Goal: Information Seeking & Learning: Compare options

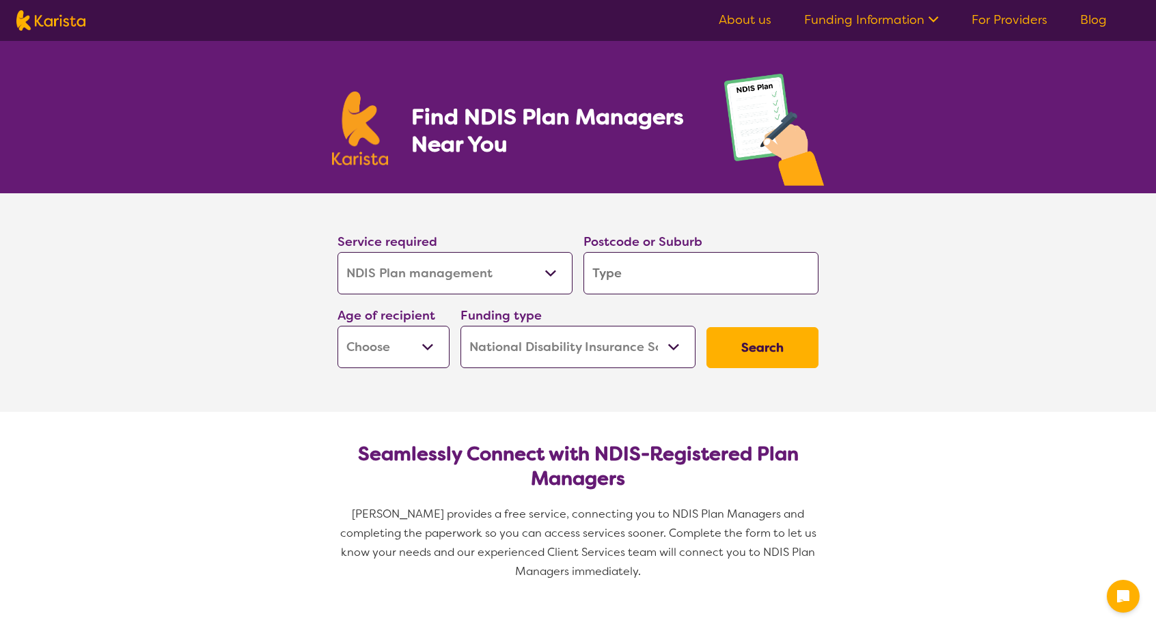
select select "NDIS Plan management"
select select "NDIS"
select select "NDIS Plan management"
select select "NDIS"
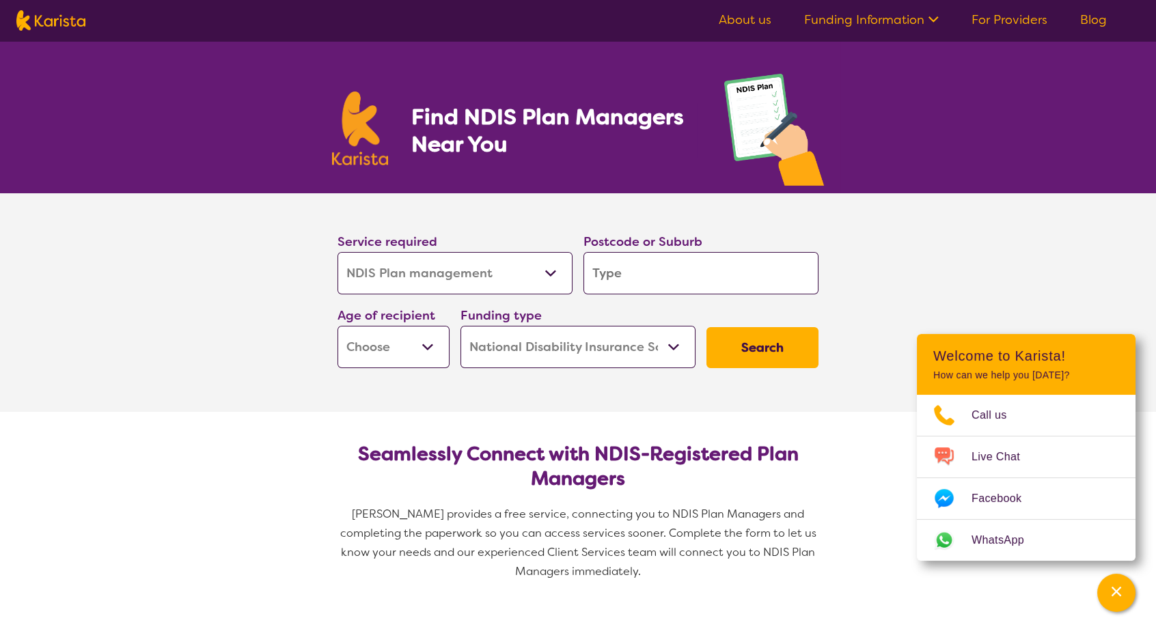
click at [749, 333] on button "Search" at bounding box center [763, 347] width 112 height 41
type input "2"
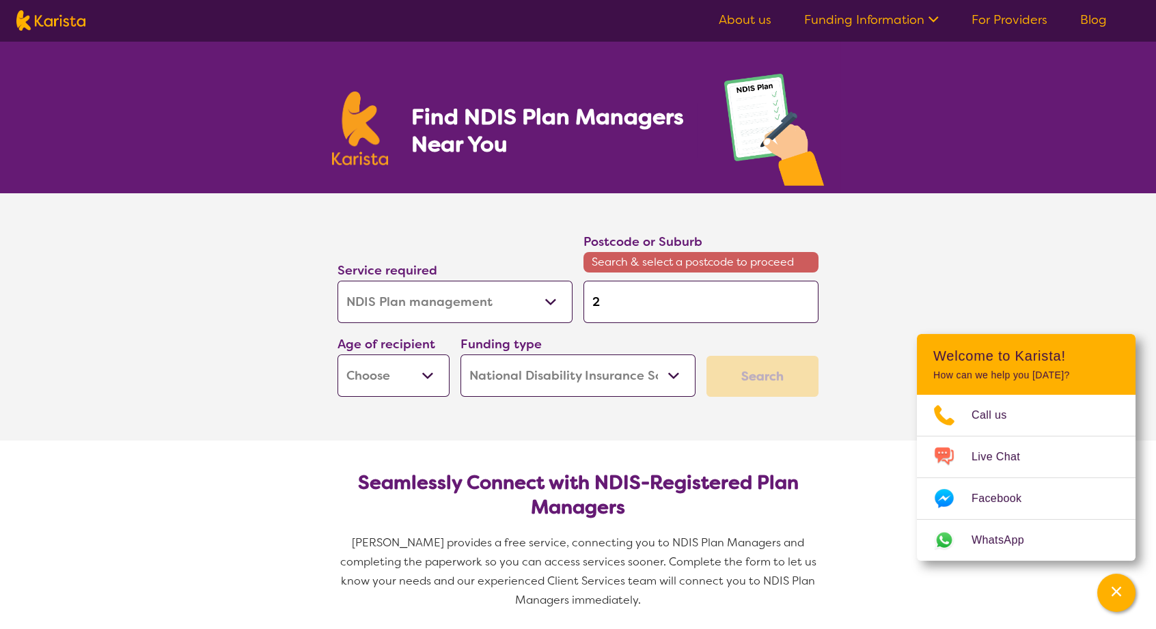
type input "2-"
type input "2-5"
type input "2-50"
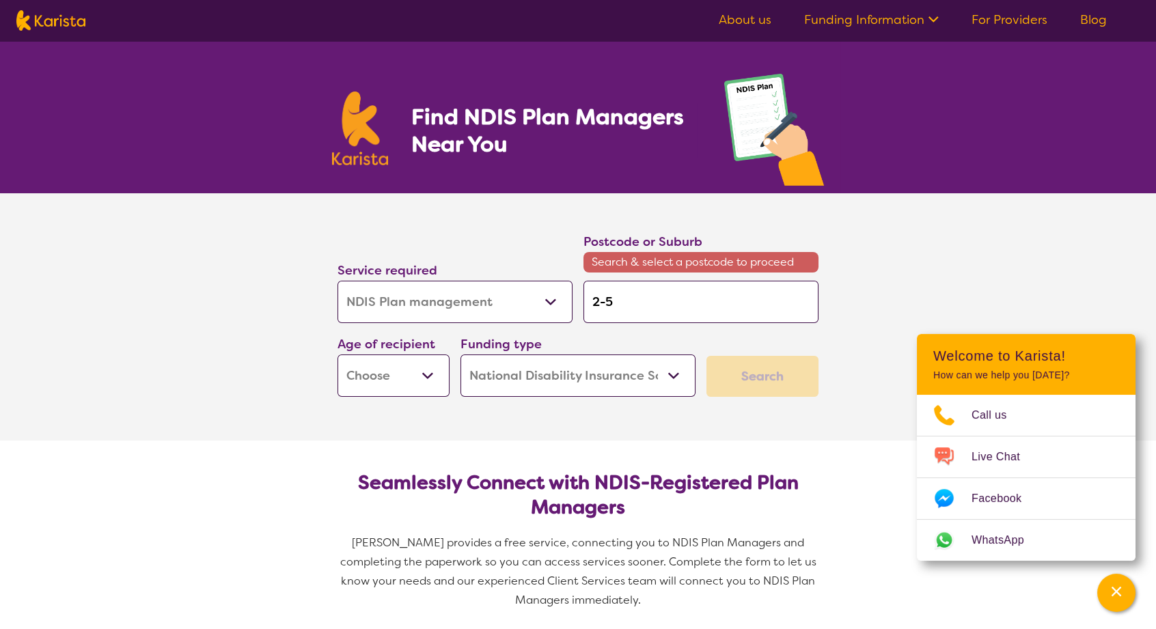
type input "2-50"
type input "2-5"
type input "2-"
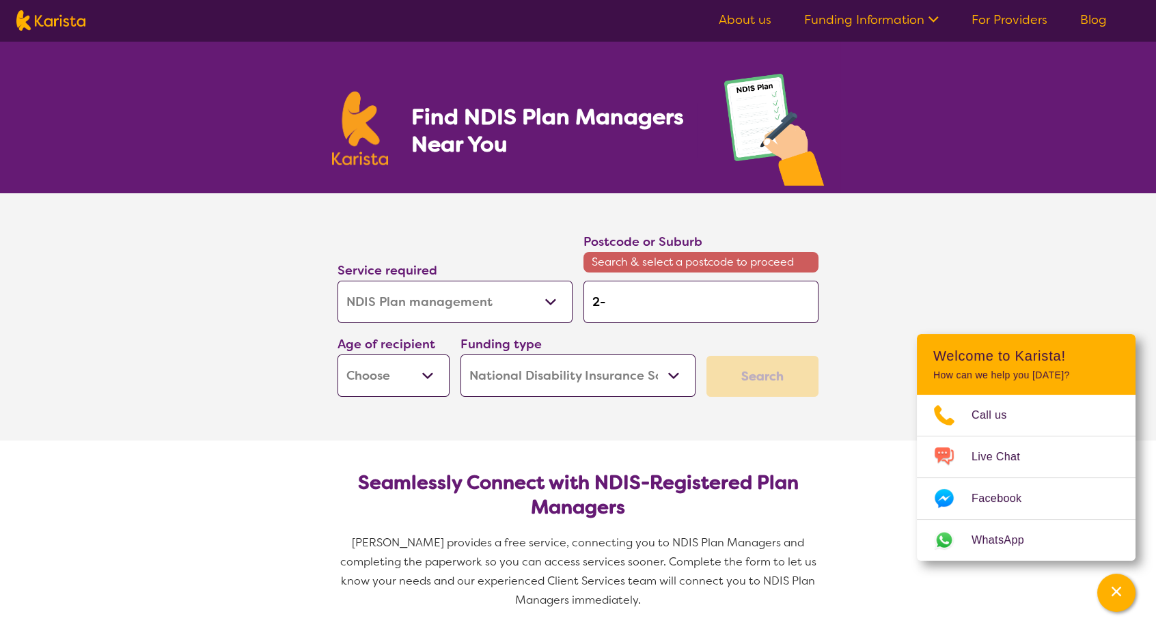
type input "2"
type input "20"
type input "205"
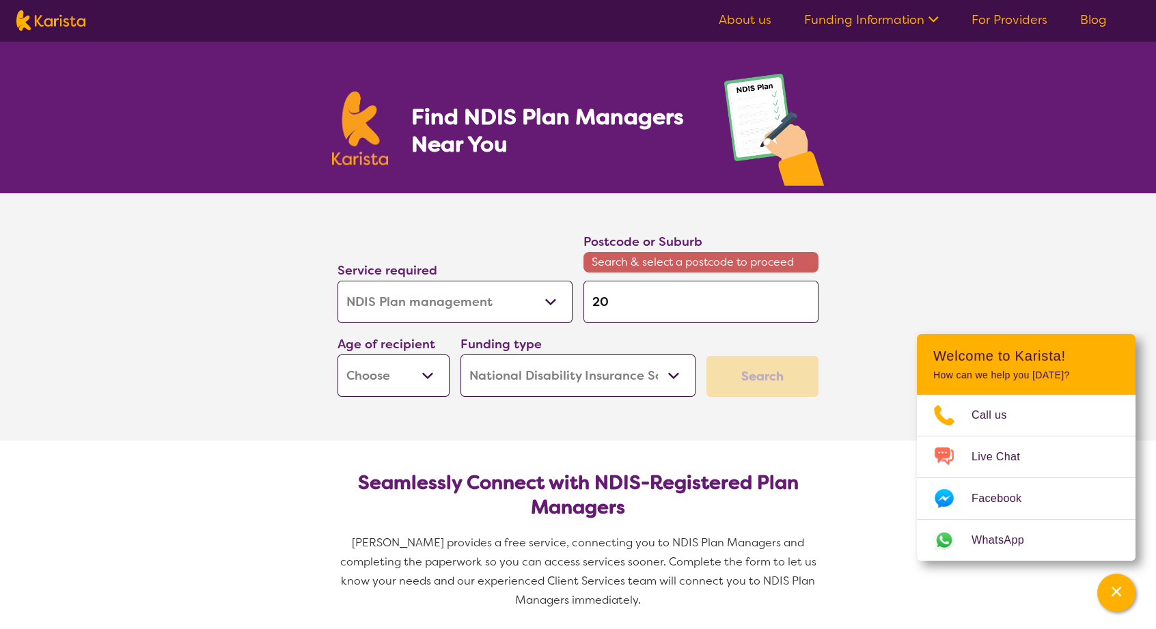
type input "205"
type input "2050"
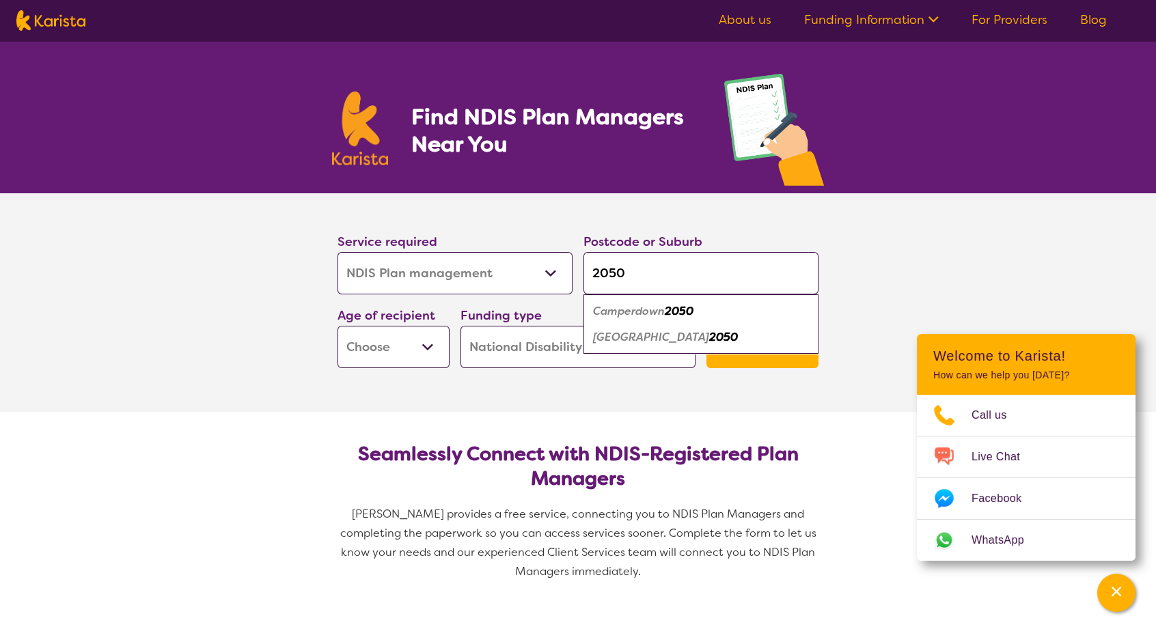
type input "2050"
click at [672, 306] on em "2050" at bounding box center [679, 311] width 29 height 14
click at [751, 346] on button "Search" at bounding box center [763, 347] width 112 height 41
click at [433, 346] on select "Early Childhood - 0 to 9 Child - 10 to 11 Adolescent - 12 to 17 Adult - 18 to 6…" at bounding box center [394, 347] width 112 height 42
select select "AD"
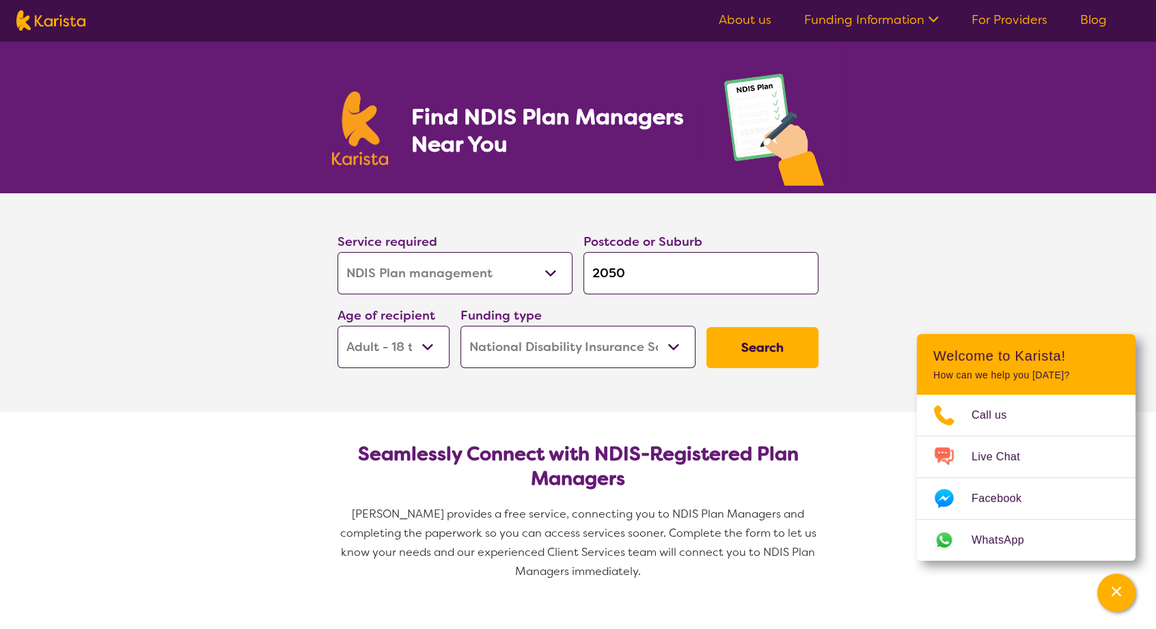
click at [338, 326] on select "Early Childhood - 0 to 9 Child - 10 to 11 Adolescent - 12 to 17 Adult - 18 to 6…" at bounding box center [394, 347] width 112 height 42
select select "AD"
click at [752, 344] on button "Search" at bounding box center [763, 347] width 112 height 41
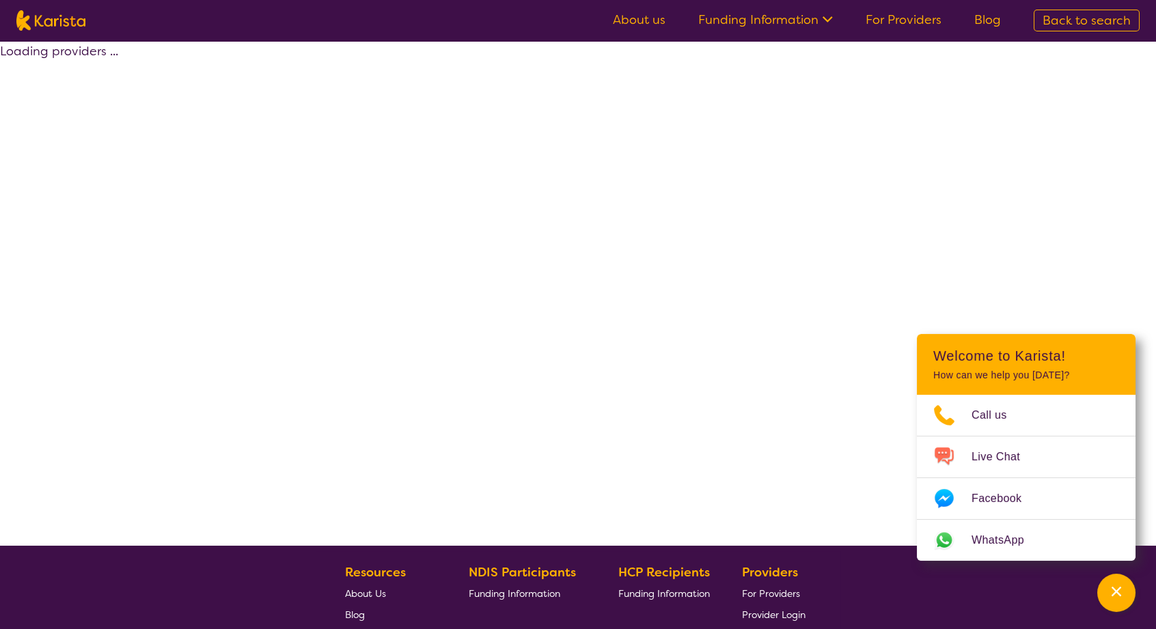
select select "by_score"
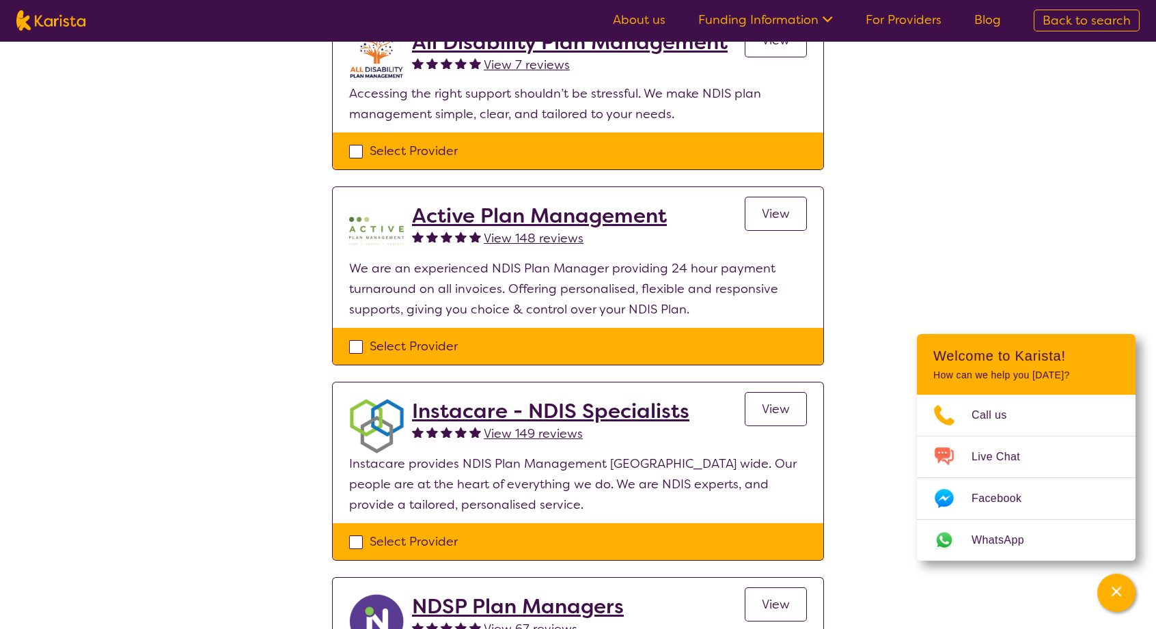
scroll to position [68, 0]
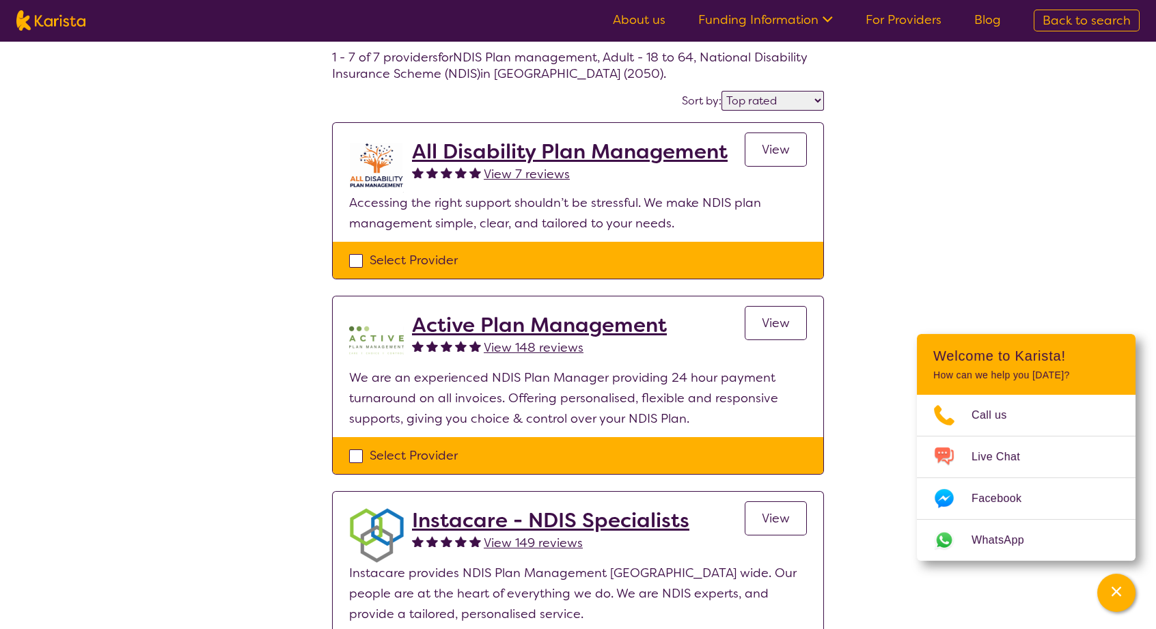
drag, startPoint x: 511, startPoint y: 157, endPoint x: 502, endPoint y: 176, distance: 21.7
click at [511, 157] on h2 "All Disability Plan Management" at bounding box center [570, 151] width 316 height 25
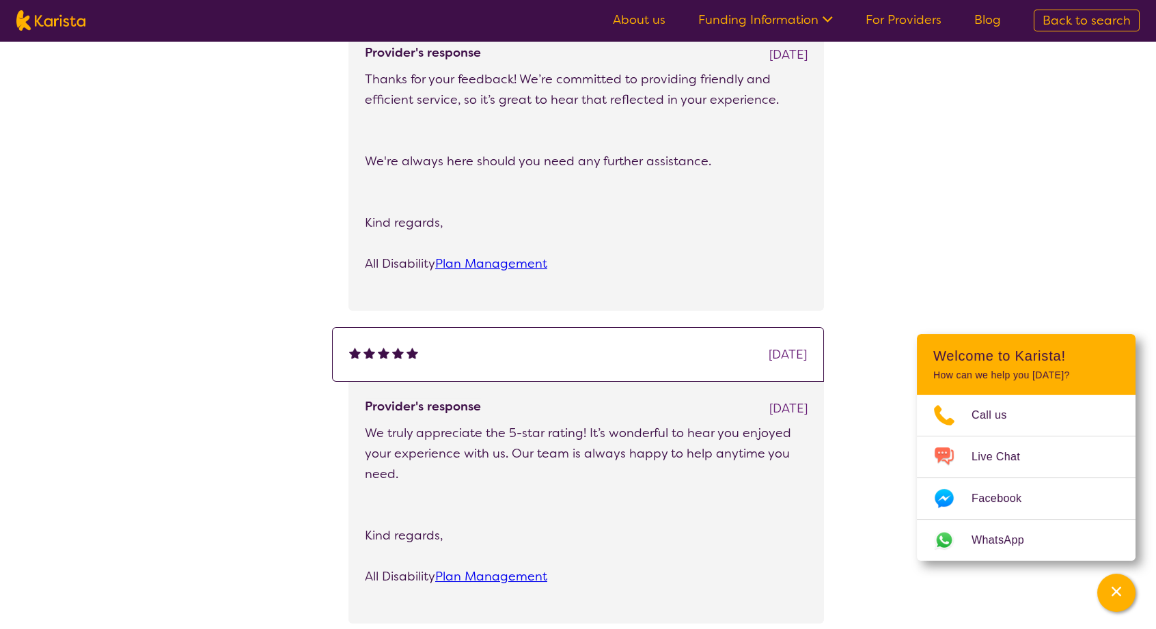
scroll to position [1504, 0]
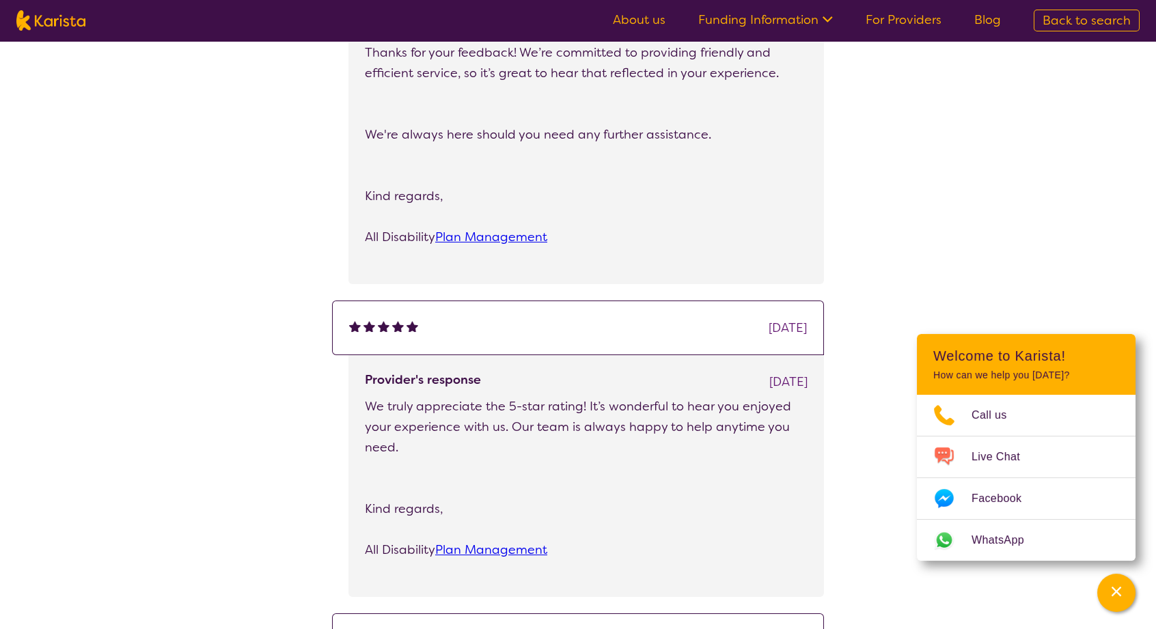
select select "by_score"
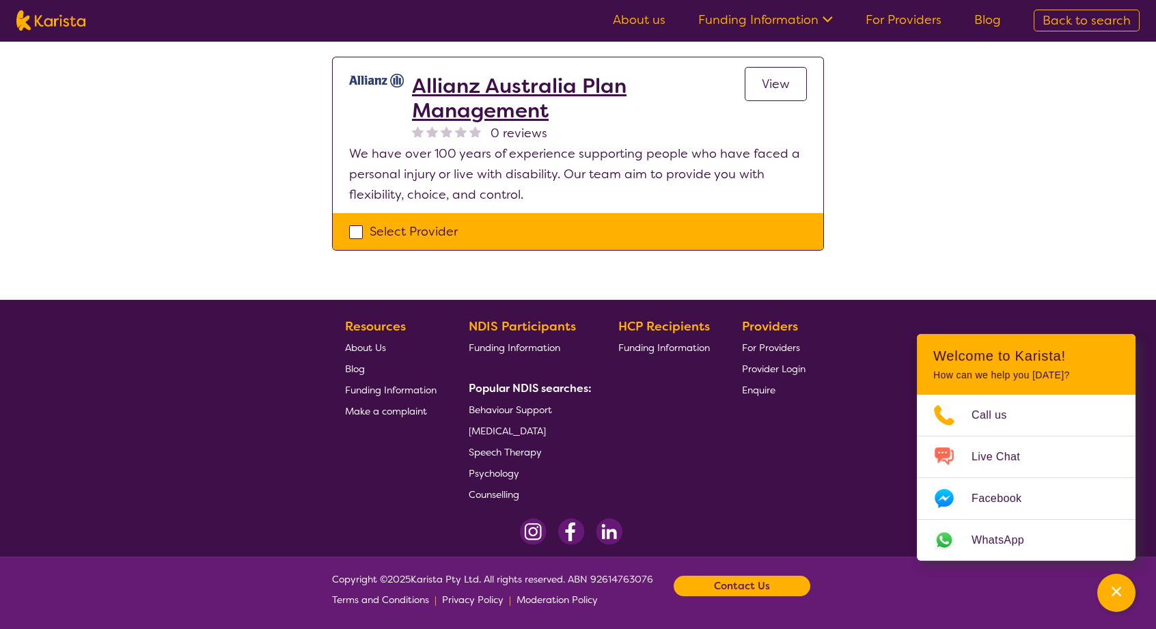
scroll to position [68, 0]
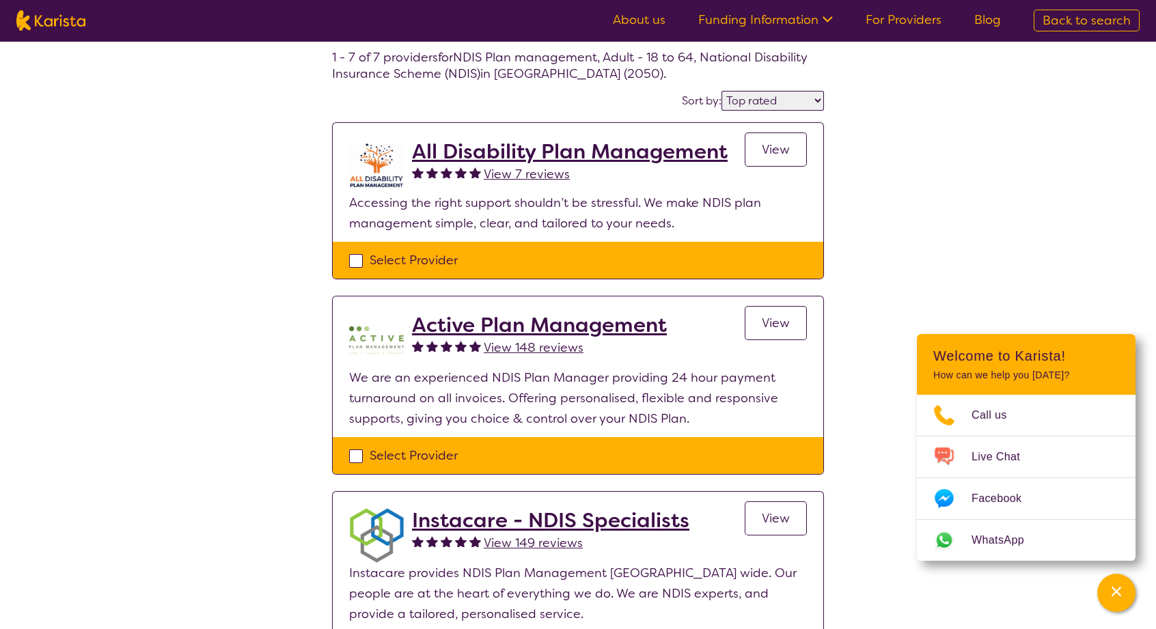
click at [498, 526] on h2 "Instacare - NDIS Specialists" at bounding box center [550, 520] width 277 height 25
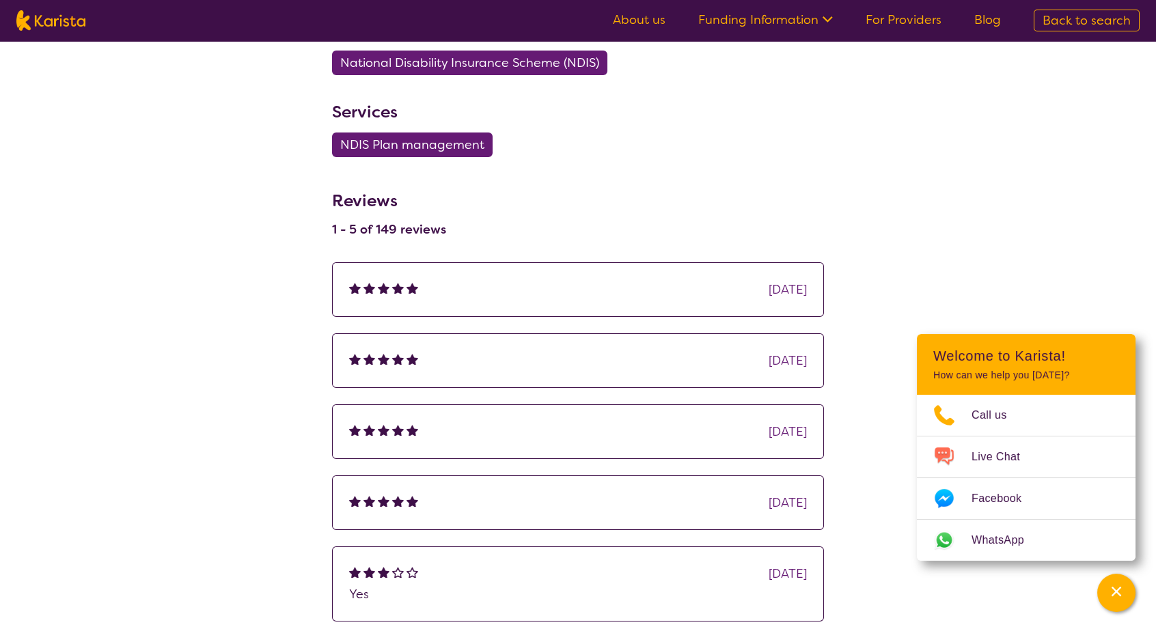
scroll to position [820, 0]
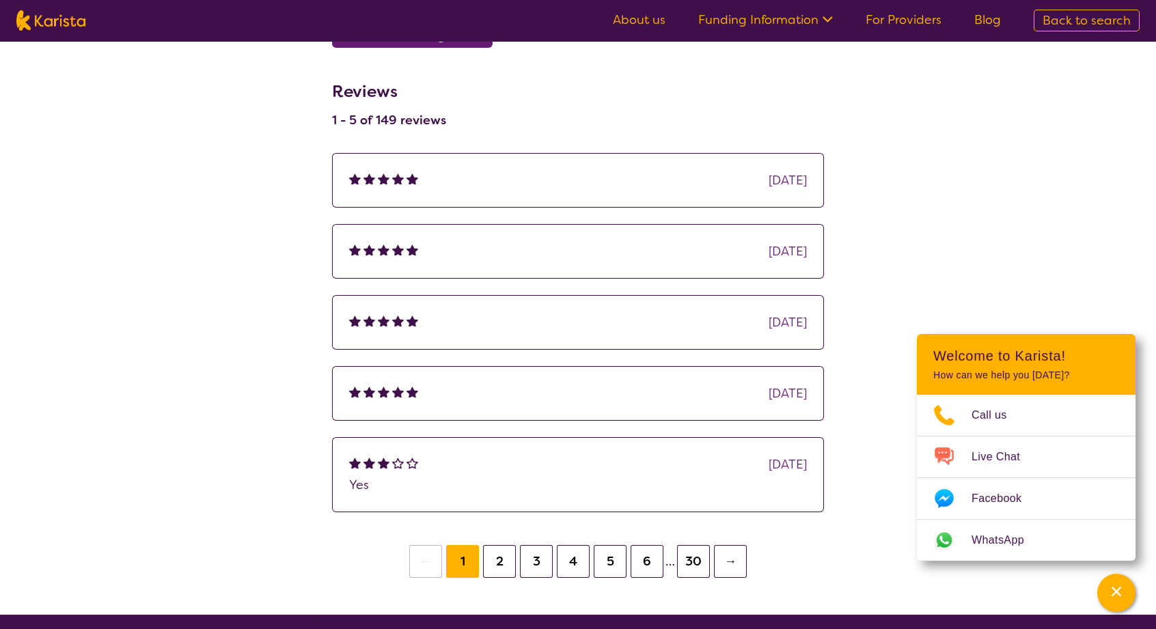
click at [500, 560] on button "2" at bounding box center [499, 561] width 33 height 33
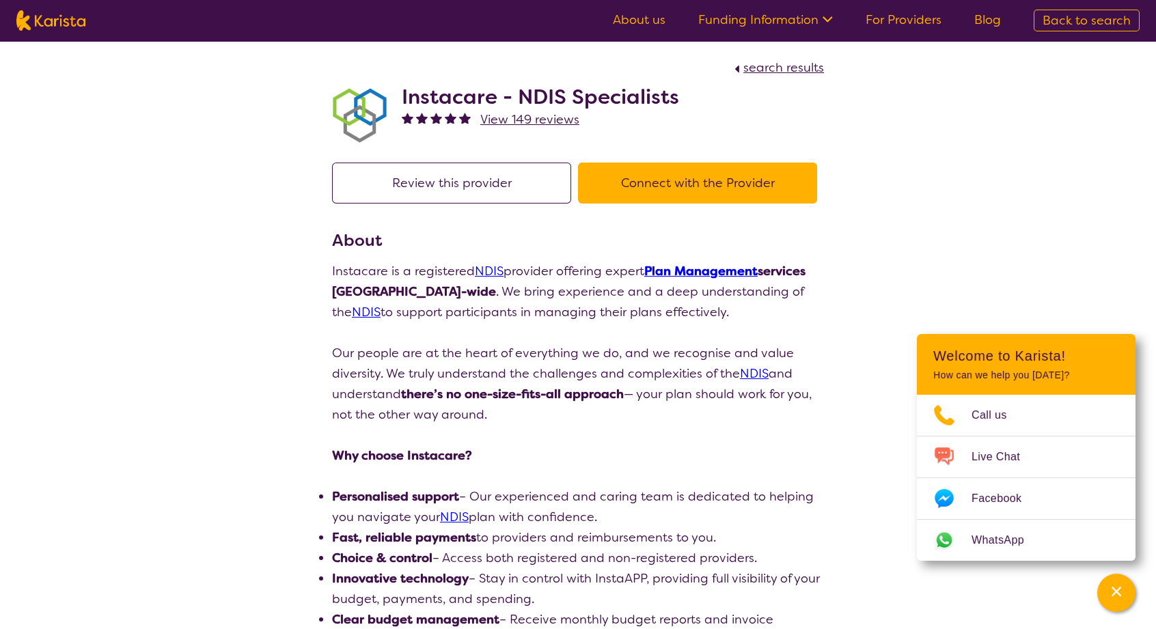
click at [725, 271] on link "Plan Management" at bounding box center [700, 271] width 113 height 16
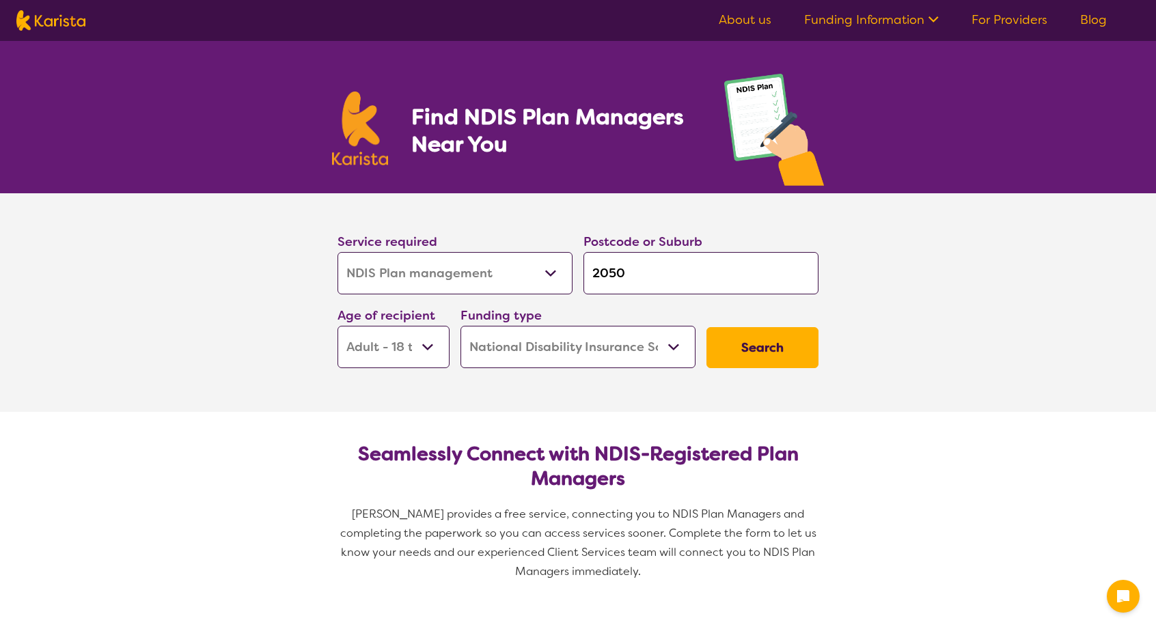
select select "NDIS Plan management"
select select "AD"
select select "NDIS"
select select "NDIS Plan management"
select select "AD"
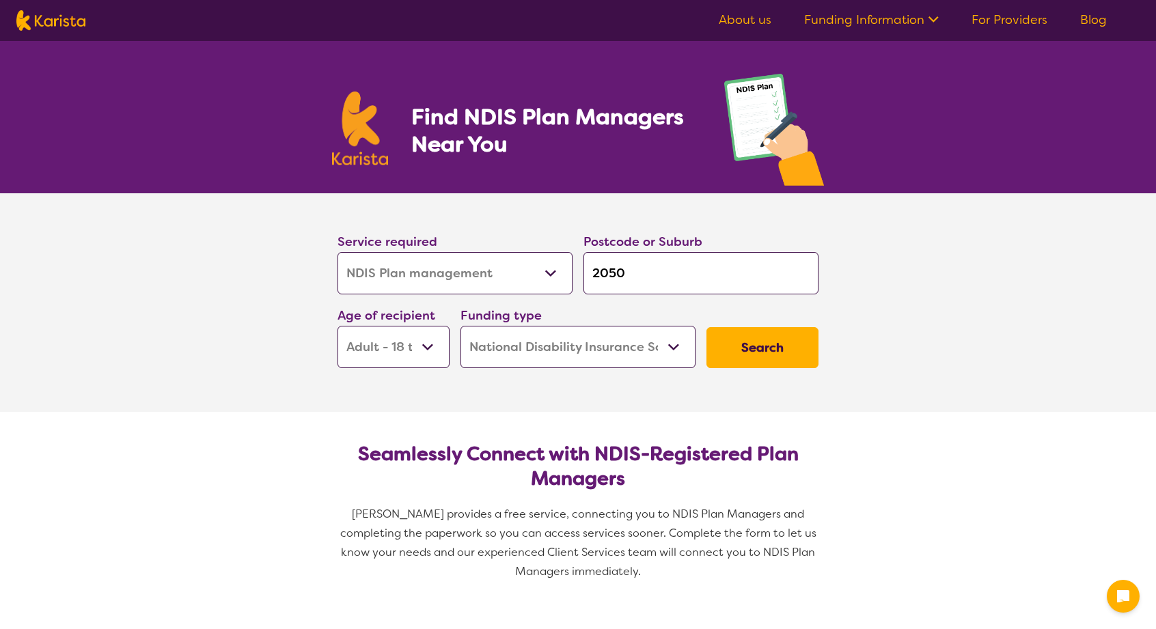
select select "NDIS"
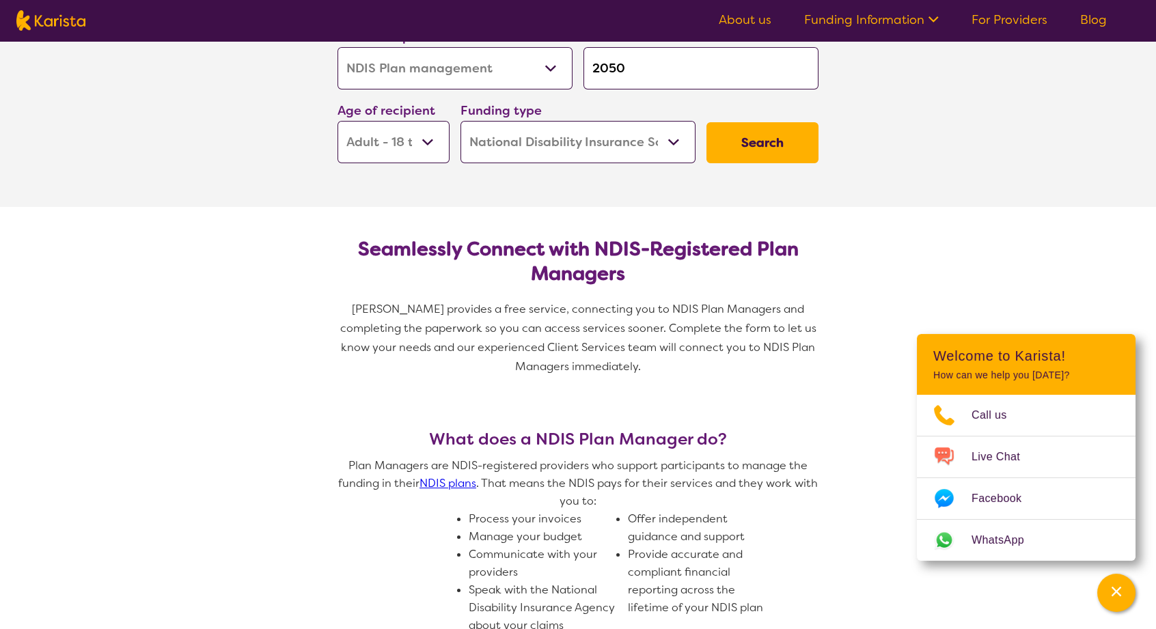
scroll to position [410, 0]
